Goal: Find specific page/section: Find specific page/section

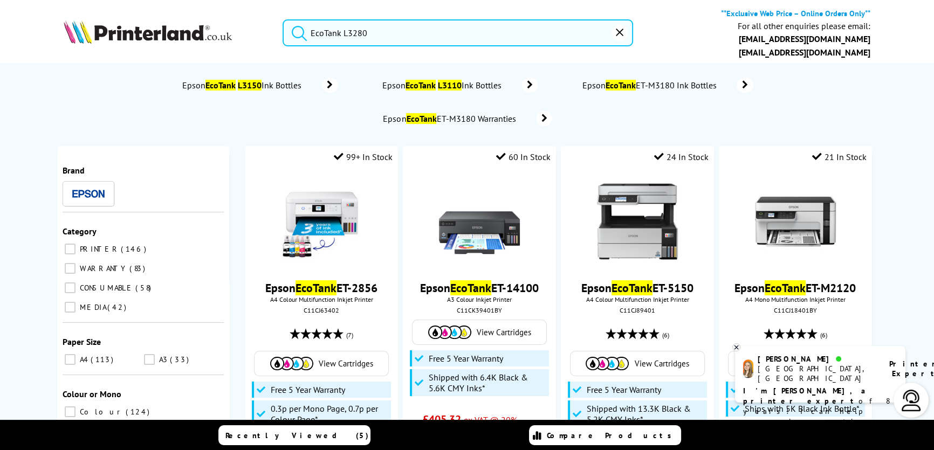
click at [442, 29] on input "EcoTank L3280" at bounding box center [458, 32] width 351 height 27
drag, startPoint x: 361, startPoint y: 35, endPoint x: 302, endPoint y: 34, distance: 59.3
click at [276, 34] on div "EcoTank L3280" at bounding box center [451, 32] width 364 height 27
drag, startPoint x: 412, startPoint y: 24, endPoint x: 251, endPoint y: 25, distance: 160.7
click at [251, 25] on div "EcoTank L3280 **Exclusive Web Price – Online Orders Only** For all other enquir…" at bounding box center [467, 35] width 863 height 55
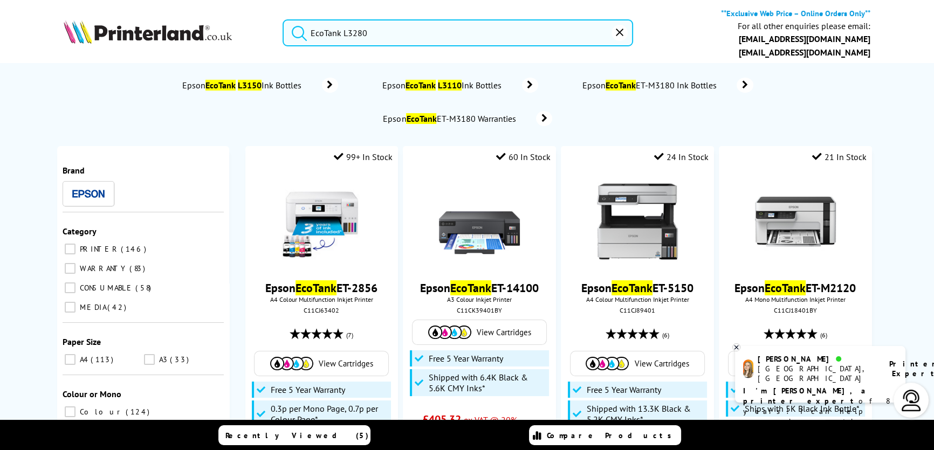
paste input "60K49C"
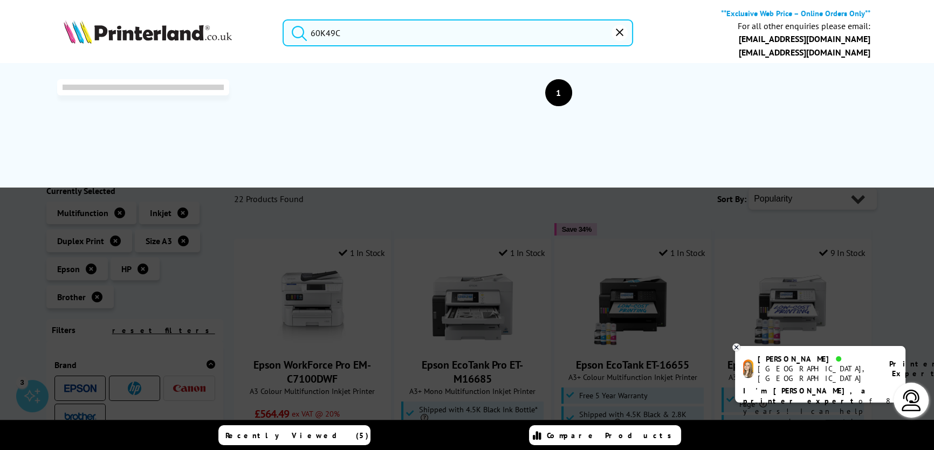
type input "60K49C"
